Goal: Task Accomplishment & Management: Use online tool/utility

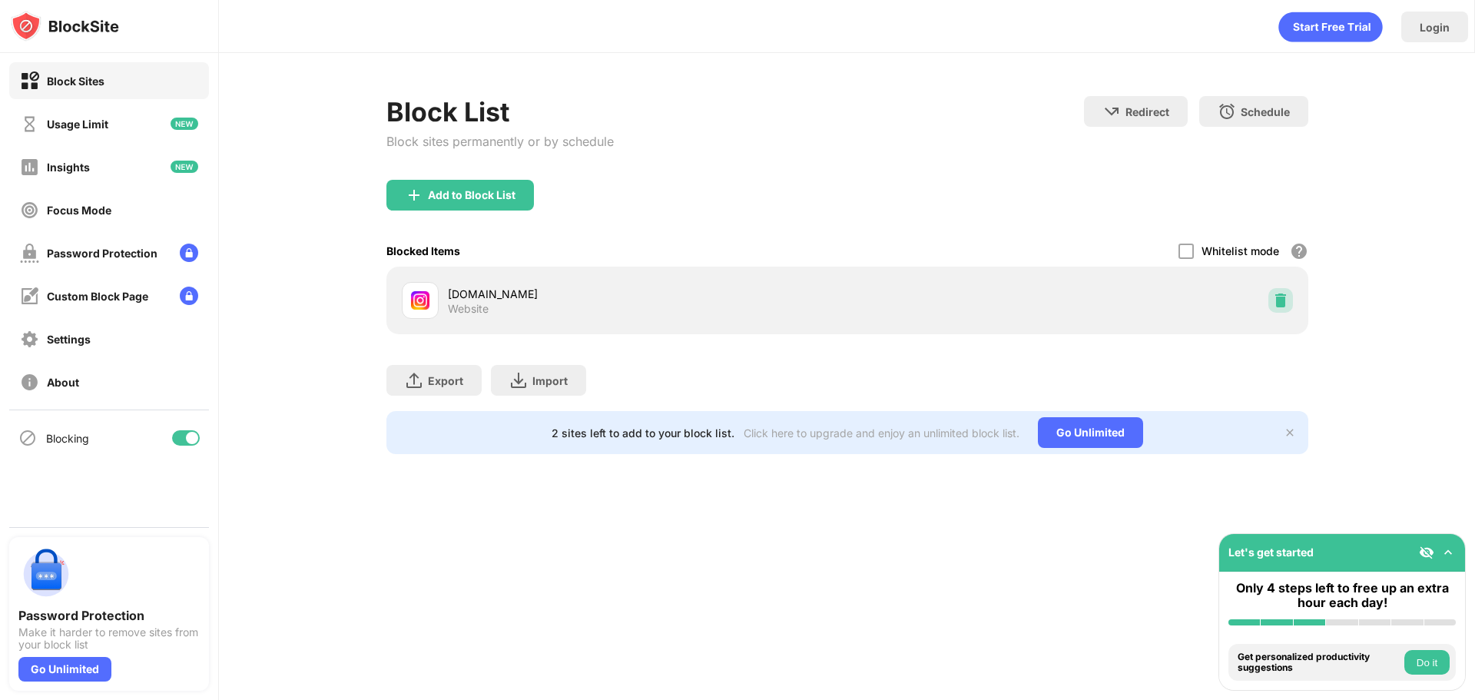
click at [1282, 297] on img at bounding box center [1280, 300] width 15 height 15
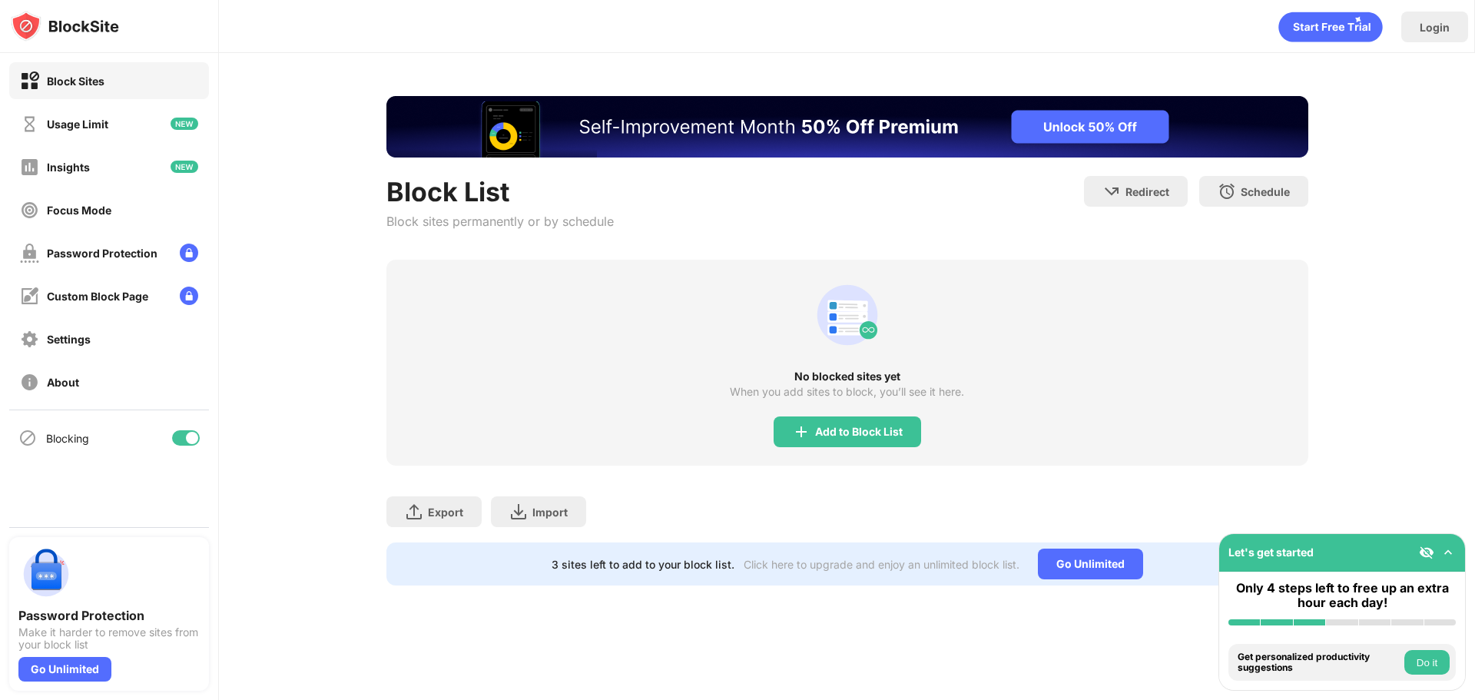
click at [828, 424] on div "Add to Block List" at bounding box center [848, 431] width 148 height 31
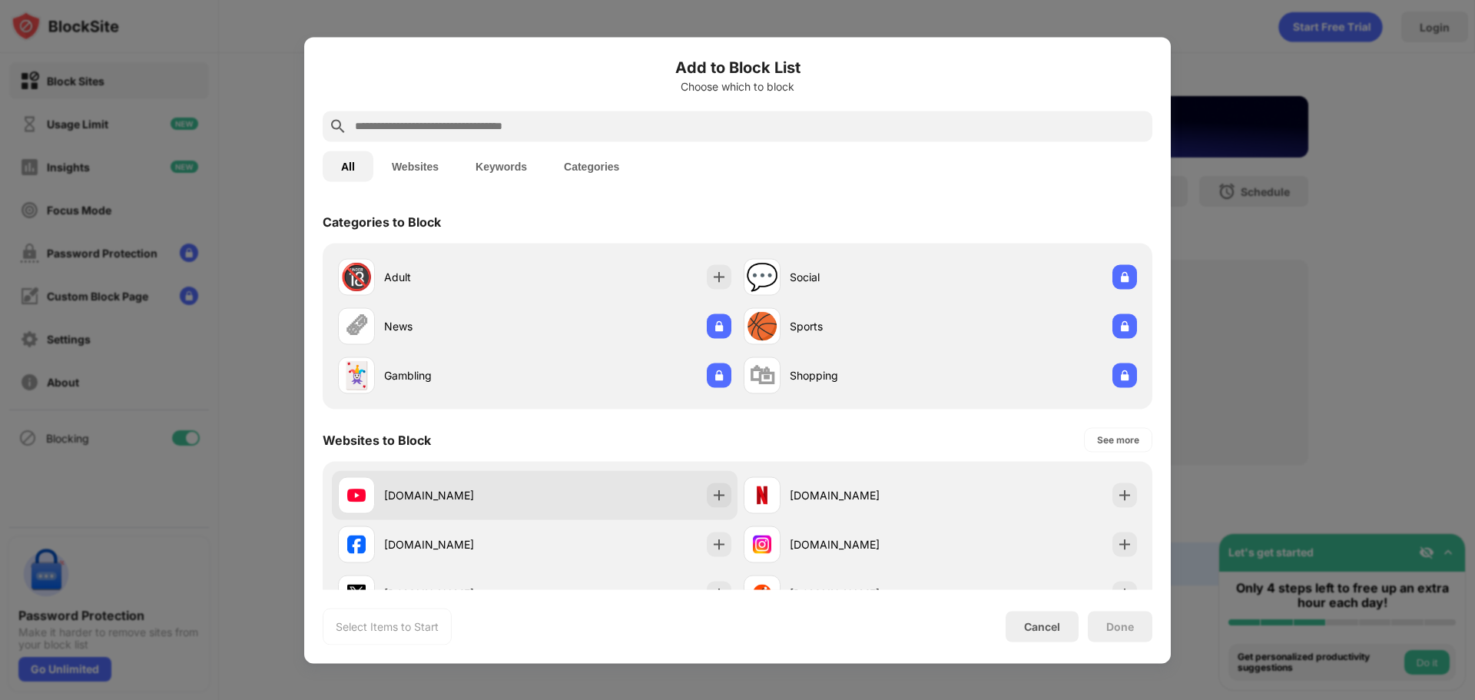
click at [621, 486] on div "[DOMAIN_NAME]" at bounding box center [535, 494] width 406 height 49
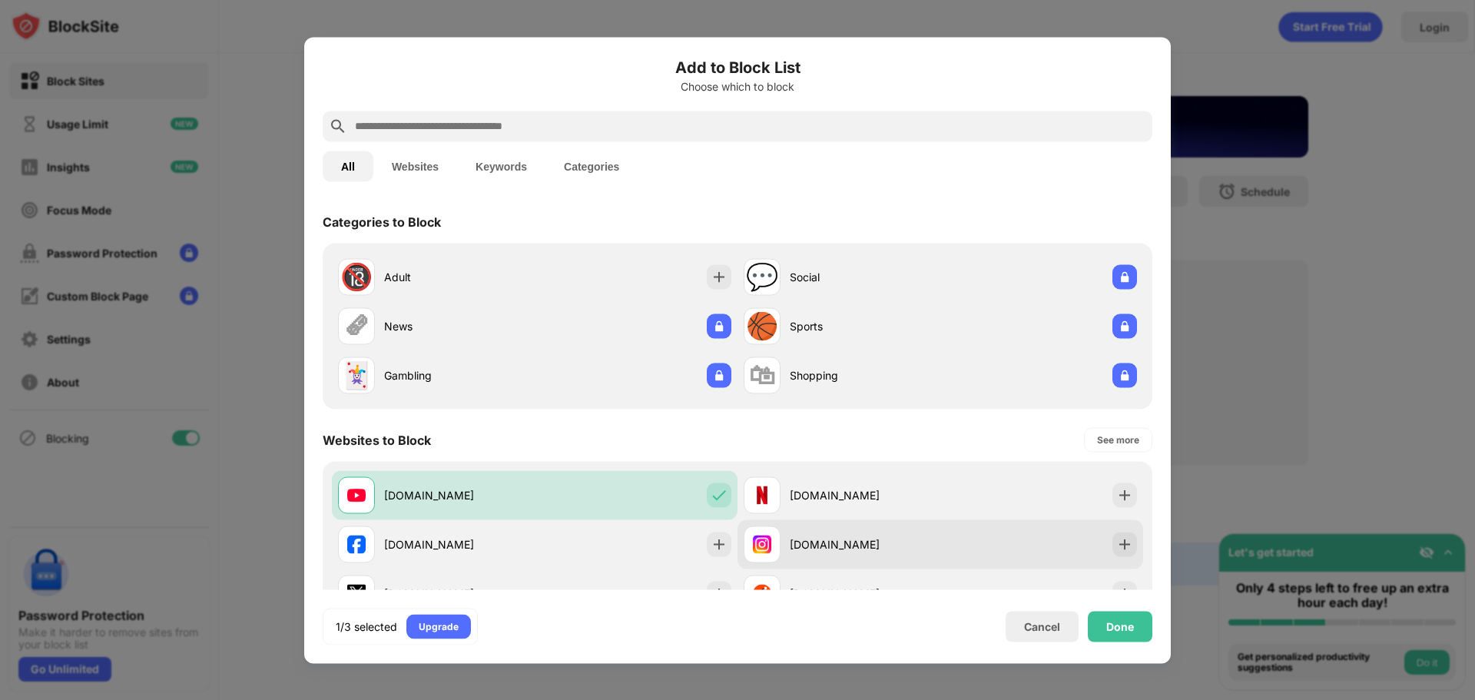
click at [831, 550] on div "[DOMAIN_NAME]" at bounding box center [865, 544] width 151 height 16
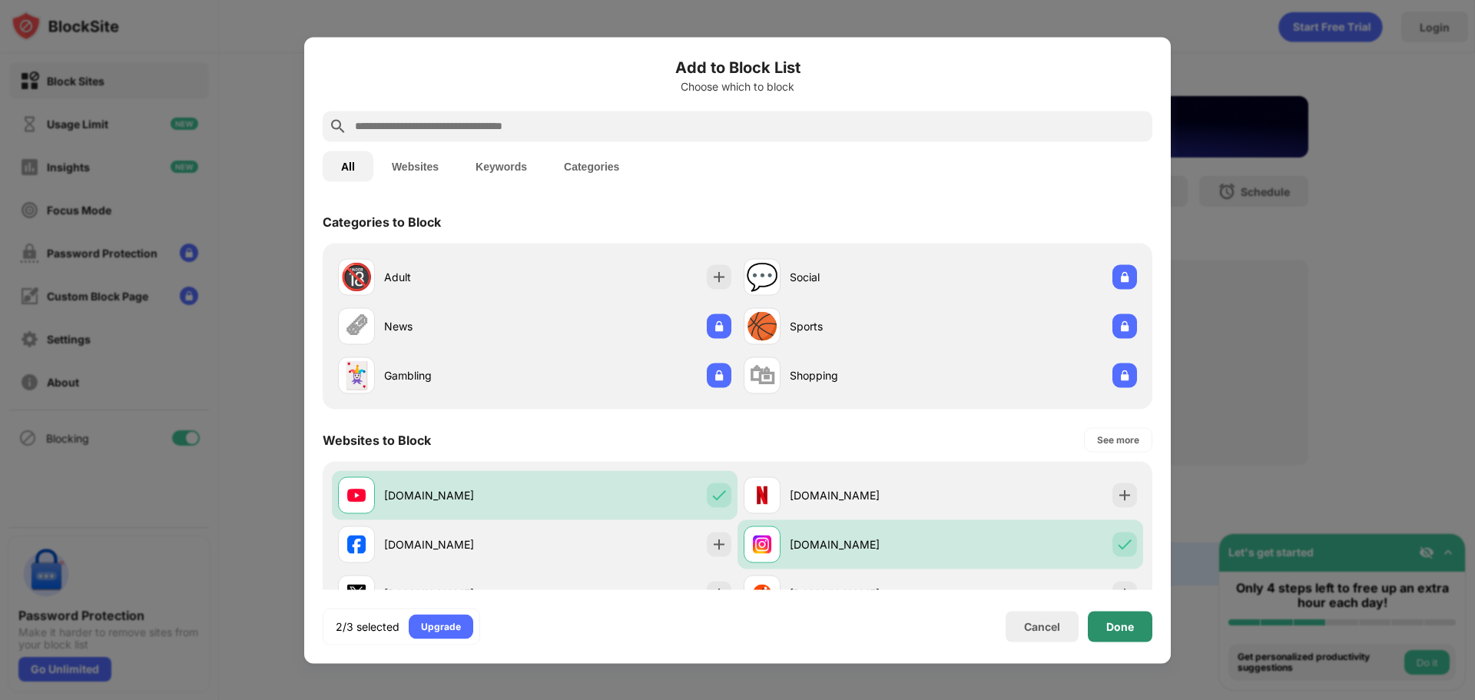
click at [1105, 625] on div "Done" at bounding box center [1120, 626] width 65 height 31
